Goal: Transaction & Acquisition: Purchase product/service

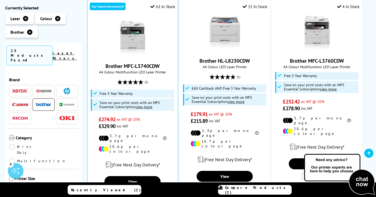
scroll to position [325, 0]
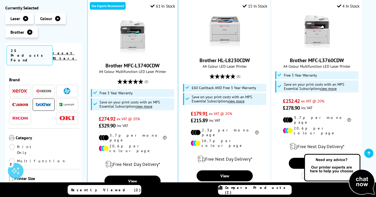
click at [20, 88] on span at bounding box center [20, 91] width 16 height 7
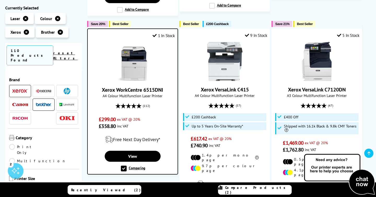
scroll to position [536, 0]
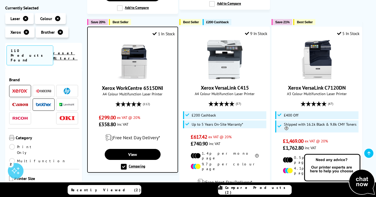
click at [139, 85] on link "Xerox WorkCentre 6515DNI" at bounding box center [132, 88] width 61 height 7
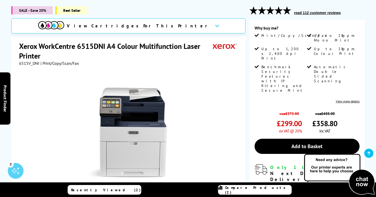
scroll to position [70, 0]
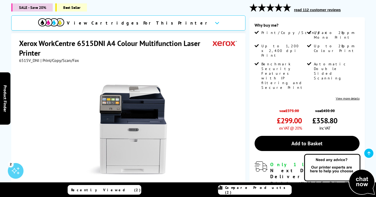
click at [117, 44] on h1 "Xerox WorkCentre 6515DNI A4 Colour Multifunction Laser Printer" at bounding box center [116, 47] width 194 height 19
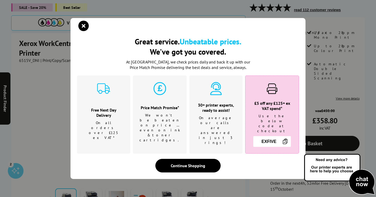
click at [36, 41] on div "Great service. Unbeatable prices. We've got you covered. Great service. Unbeata…" at bounding box center [188, 98] width 376 height 197
click at [84, 30] on icon "close modal" at bounding box center [83, 26] width 10 height 10
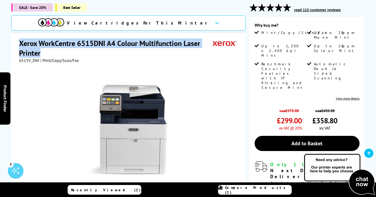
drag, startPoint x: 19, startPoint y: 43, endPoint x: 68, endPoint y: 49, distance: 49.2
click at [68, 49] on h1 "Xerox WorkCentre 6515DNI A4 Colour Multifunction Laser Printer" at bounding box center [116, 47] width 194 height 19
click at [70, 44] on h1 "Xerox WorkCentre 6515DNI A4 Colour Multifunction Laser Printer" at bounding box center [116, 47] width 194 height 19
drag, startPoint x: 49, startPoint y: 51, endPoint x: 14, endPoint y: 42, distance: 36.5
click at [14, 42] on div "Xerox WorkCentre 6515DNI A4 Colour Multifunction Laser Printer 6515V_DNI | Prin…" at bounding box center [128, 150] width 234 height 234
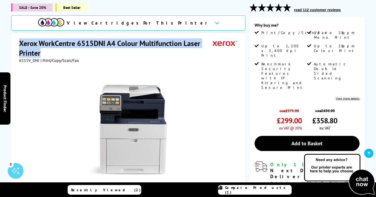
copy h1 "Xerox WorkCentre 6515DNI A4 Colour Multifunction Laser Printer"
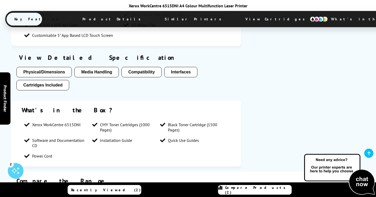
scroll to position [436, 0]
